Goal: Find specific page/section: Find specific page/section

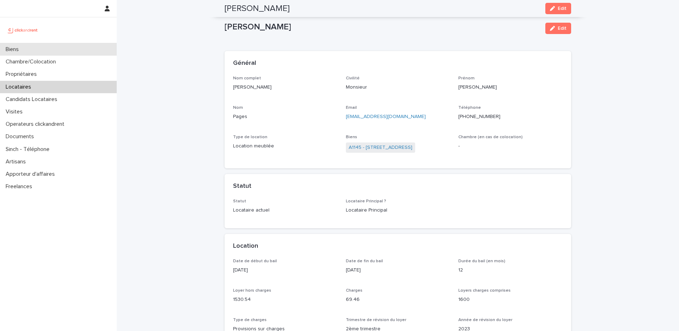
scroll to position [67, 0]
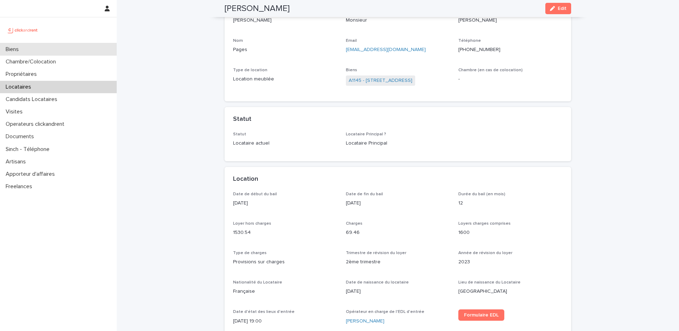
click at [53, 51] on div "Biens" at bounding box center [58, 49] width 117 height 12
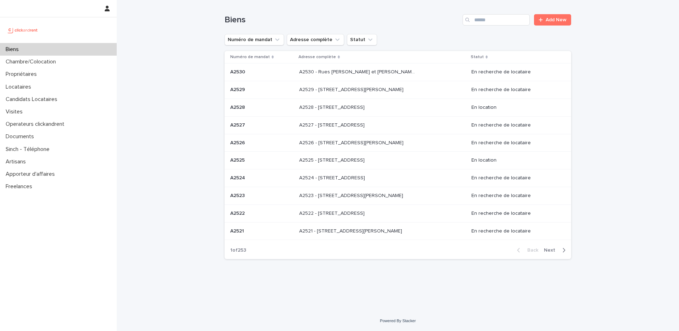
click at [484, 26] on div "Biens Add New" at bounding box center [398, 17] width 347 height 34
click at [487, 18] on input "Search" at bounding box center [496, 19] width 67 height 11
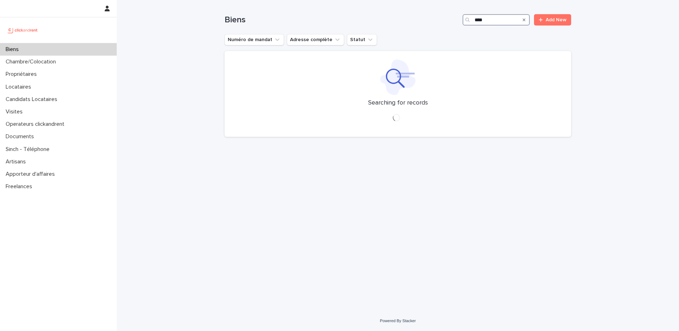
type input "*****"
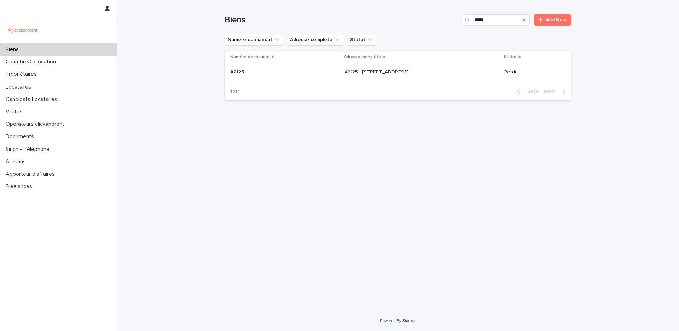
click at [453, 74] on div "A2125 - [STREET_ADDRESS]" at bounding box center [422, 72] width 154 height 12
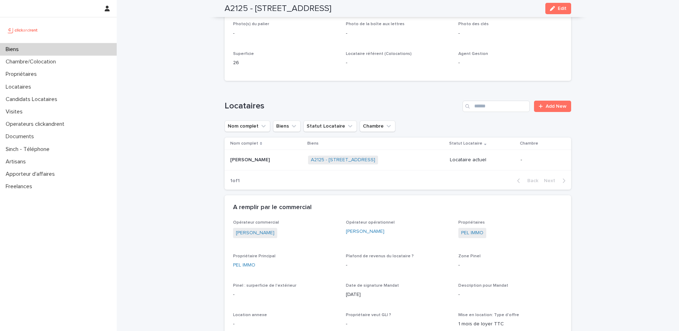
scroll to position [168, 0]
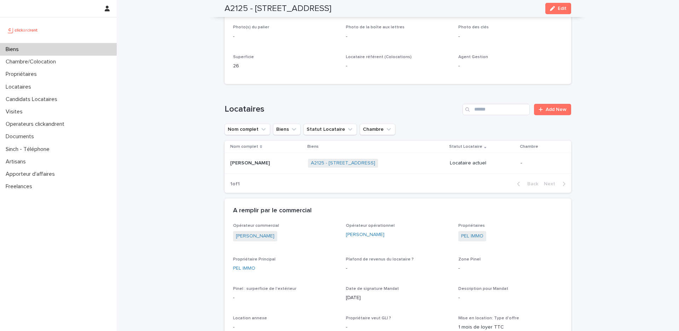
click at [275, 170] on td "[PERSON_NAME] [PERSON_NAME]" at bounding box center [265, 163] width 81 height 21
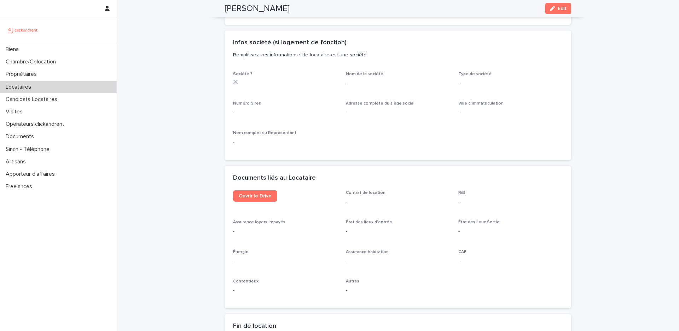
scroll to position [627, 0]
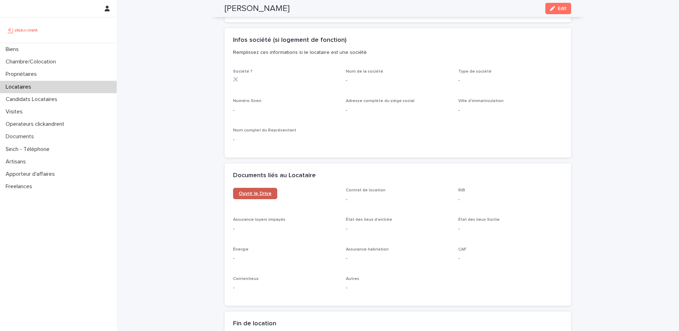
click at [246, 188] on link "Ouvrir le Drive" at bounding box center [255, 193] width 44 height 11
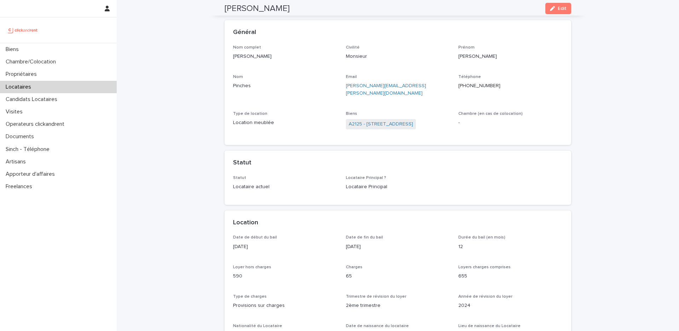
scroll to position [0, 0]
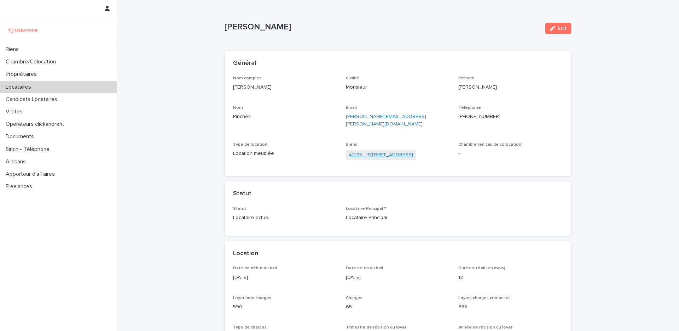
click at [361, 151] on link "A2125 - [STREET_ADDRESS]" at bounding box center [381, 154] width 64 height 7
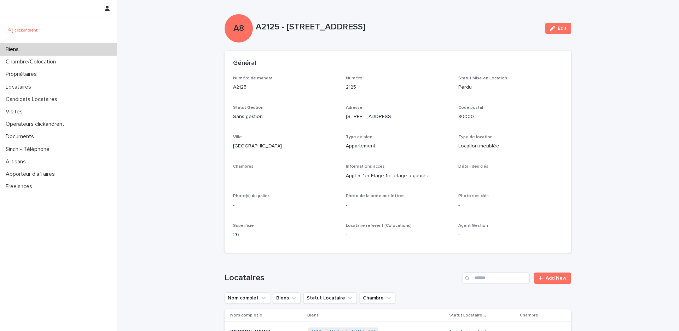
click at [460, 239] on div "Agent Gestion -" at bounding box center [511, 233] width 104 height 21
click at [69, 57] on div "Chambre/Colocation" at bounding box center [58, 62] width 117 height 12
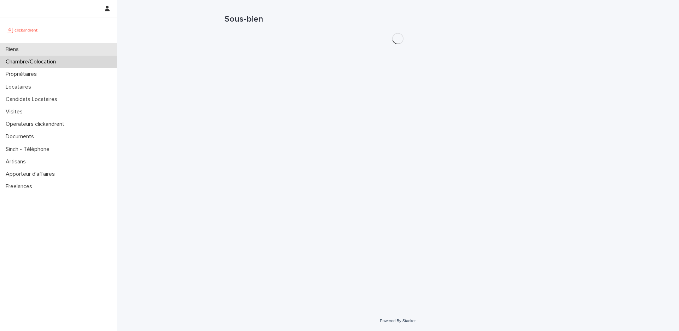
click at [79, 48] on div "Biens" at bounding box center [58, 49] width 117 height 12
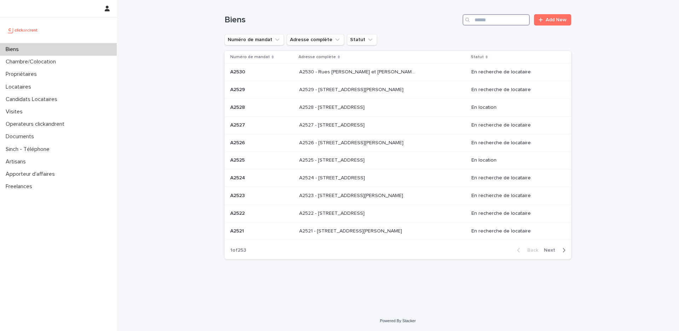
click at [481, 19] on input "Search" at bounding box center [496, 19] width 67 height 11
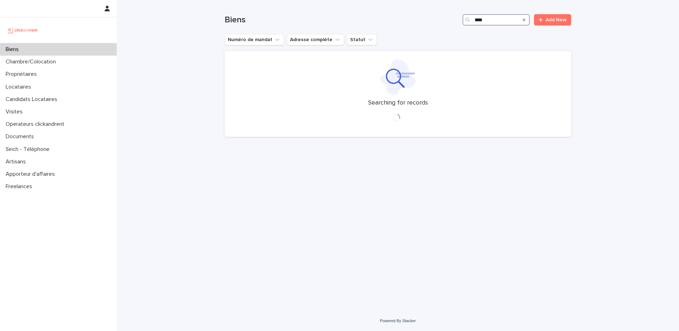
type input "*****"
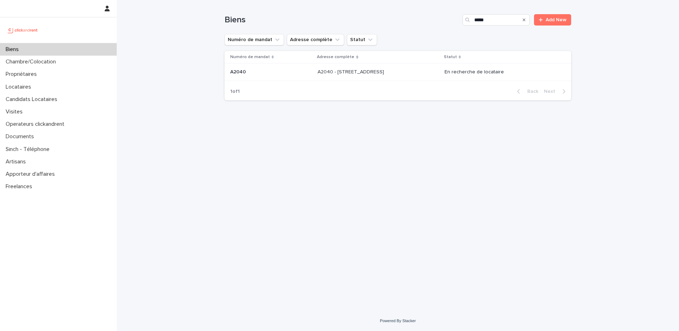
click at [427, 73] on div "A2040 - [STREET_ADDRESS][GEOGRAPHIC_DATA] A2040 - [STREET_ADDRESS]" at bounding box center [378, 72] width 121 height 12
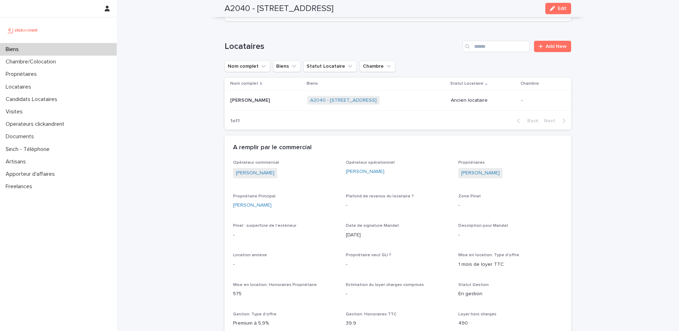
scroll to position [290, 0]
click at [280, 99] on p at bounding box center [265, 99] width 71 height 6
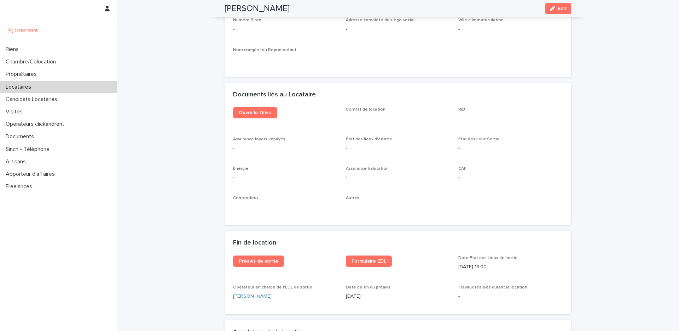
scroll to position [696, 0]
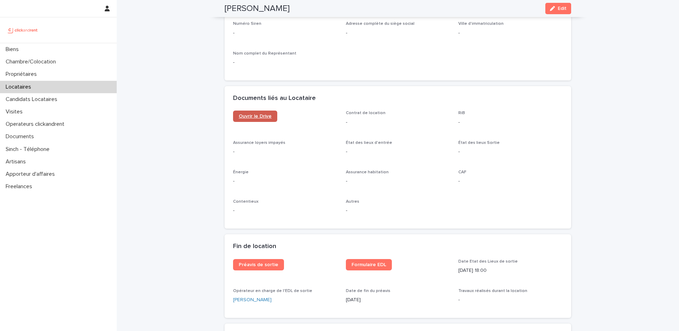
click at [253, 119] on link "Ouvrir le Drive" at bounding box center [255, 115] width 44 height 11
click at [262, 117] on span "Ouvrir le Drive" at bounding box center [255, 116] width 33 height 5
